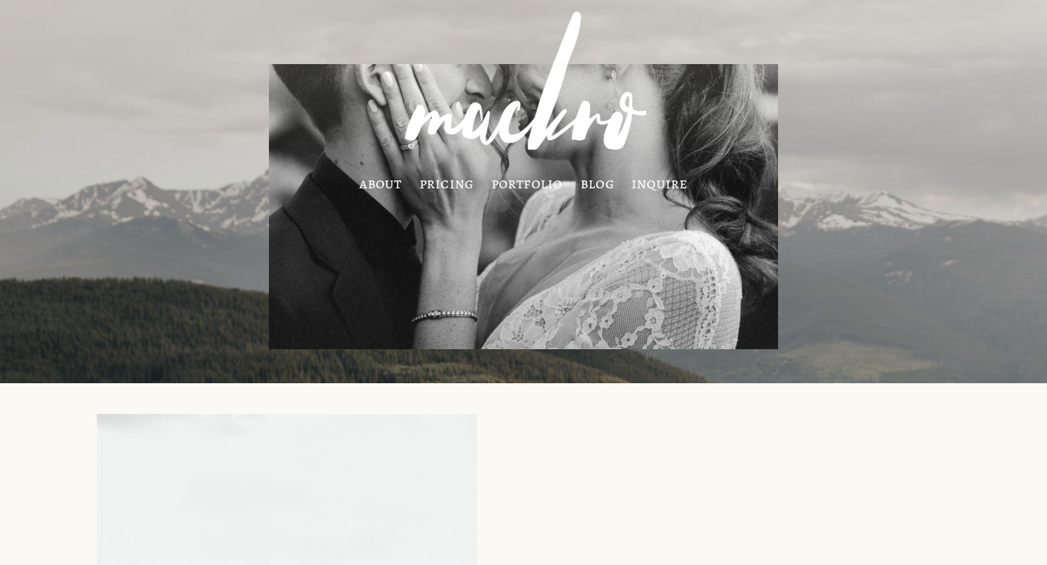
click at [449, 187] on link "pricing" at bounding box center [446, 183] width 54 height 11
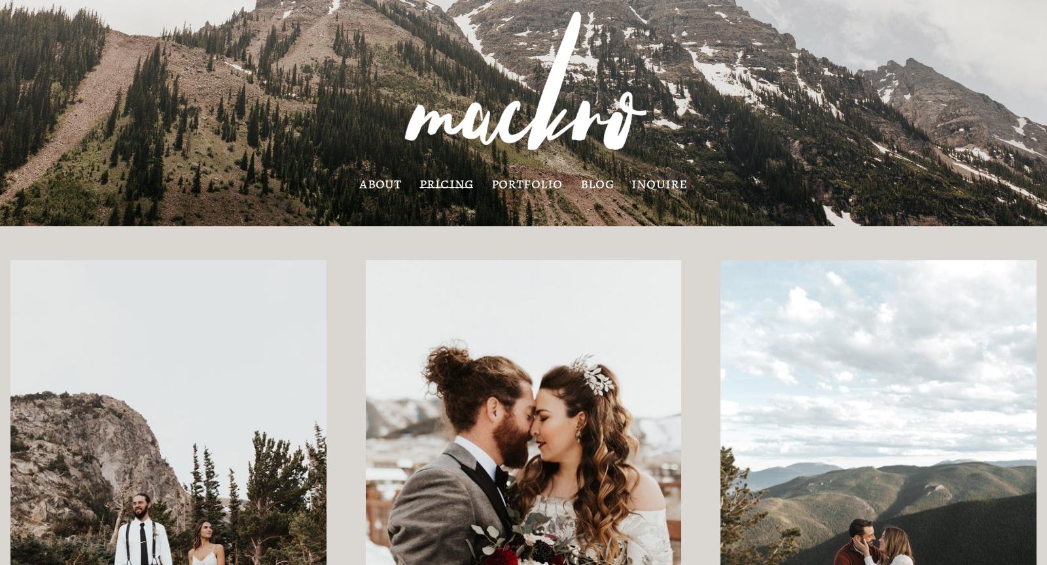
click at [392, 178] on link "about" at bounding box center [380, 183] width 42 height 11
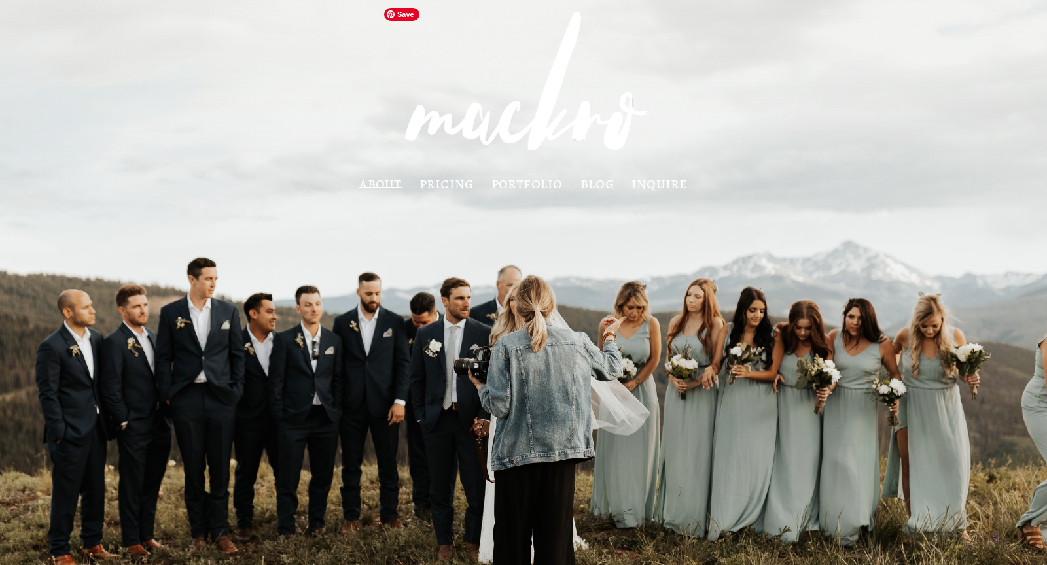
click at [483, 128] on img at bounding box center [523, 88] width 292 height 174
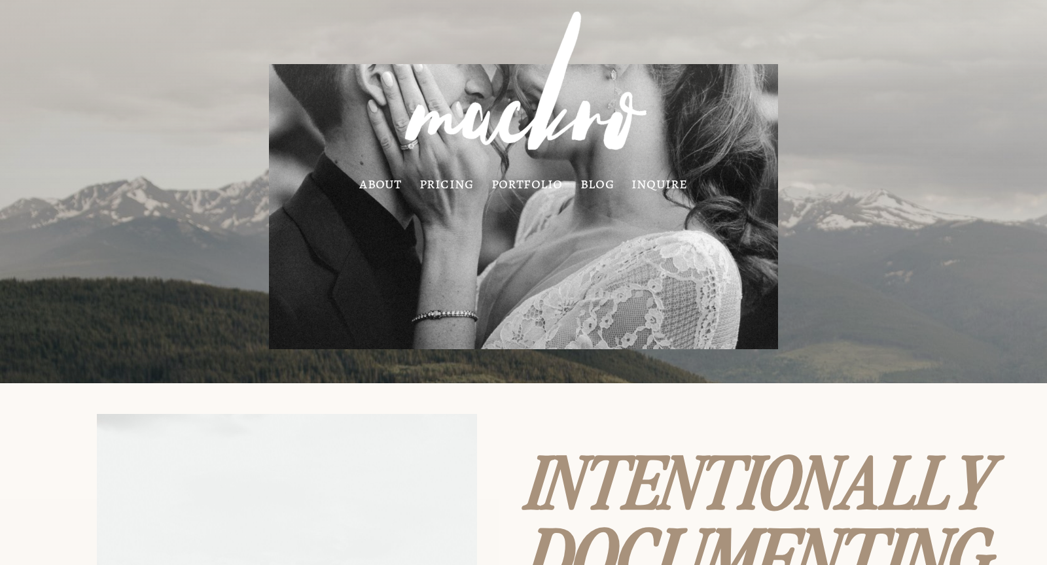
click at [454, 184] on link "pricing" at bounding box center [446, 183] width 54 height 11
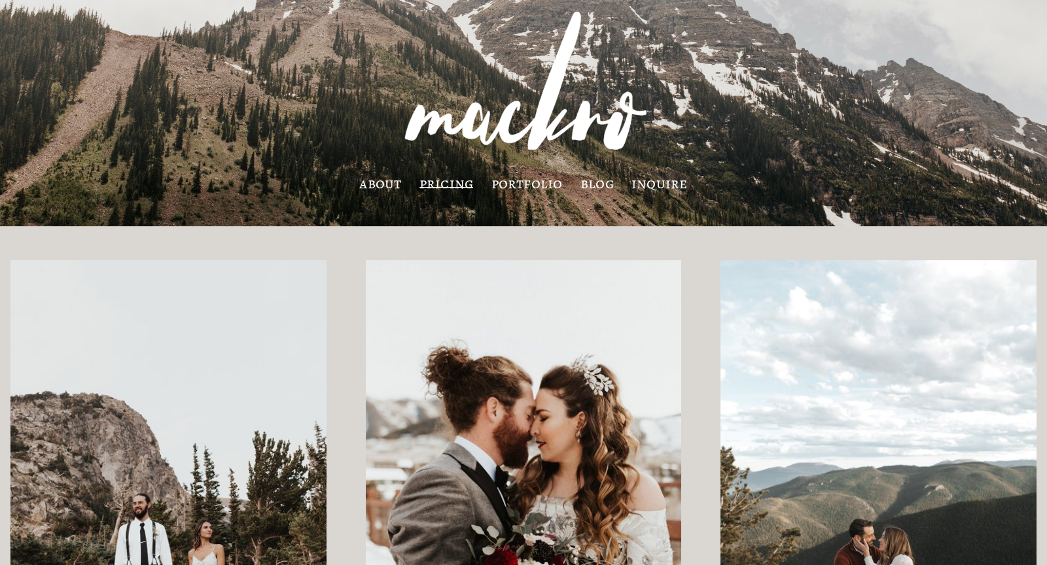
click at [511, 188] on link "portfolio" at bounding box center [526, 183] width 71 height 11
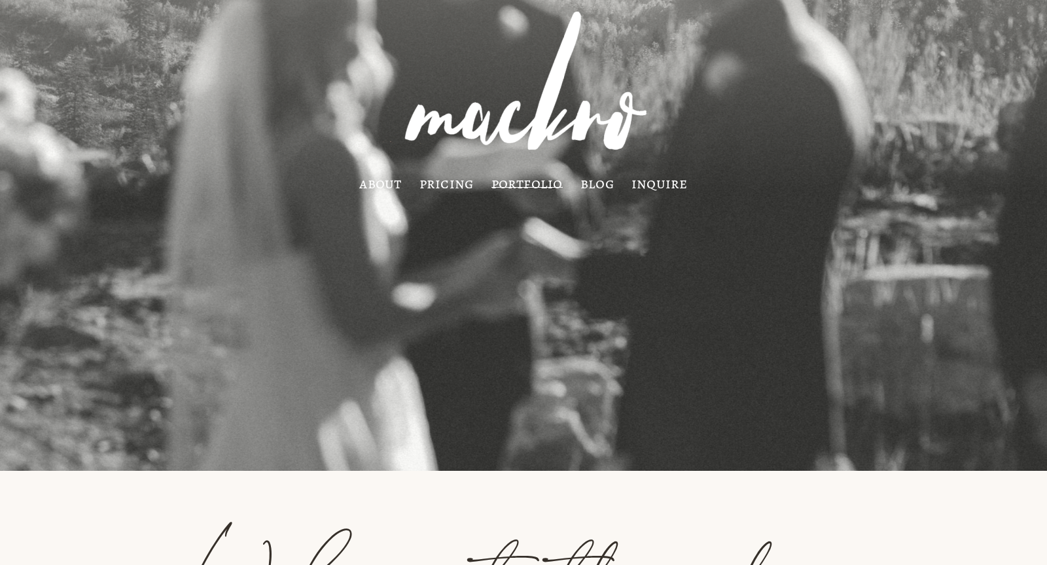
click at [604, 182] on link "blog" at bounding box center [596, 183] width 33 height 11
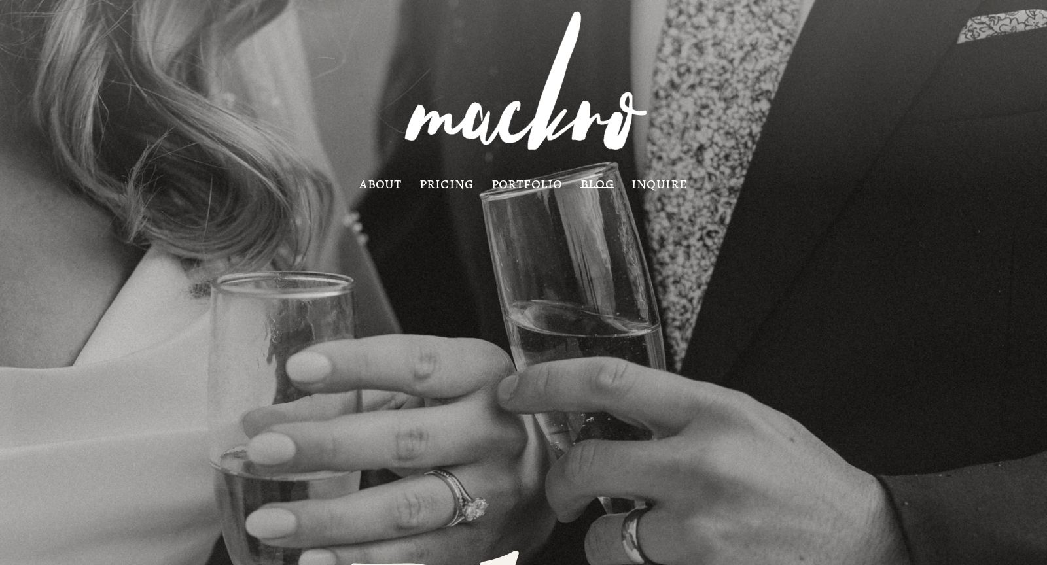
click at [661, 189] on link "inquire" at bounding box center [659, 183] width 56 height 11
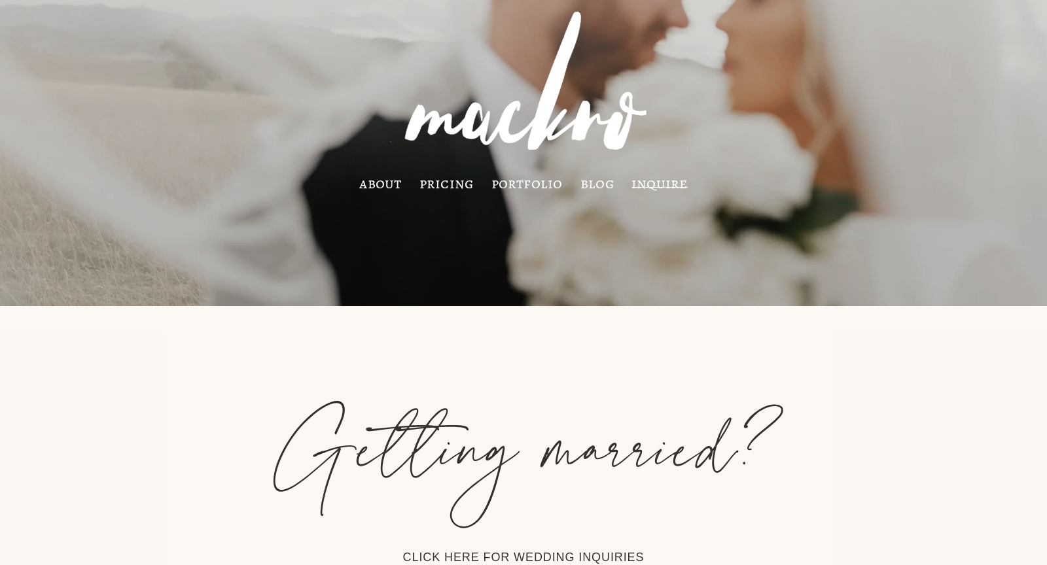
click at [605, 183] on link "blog" at bounding box center [596, 183] width 33 height 11
